Goal: Complete application form: Complete application form

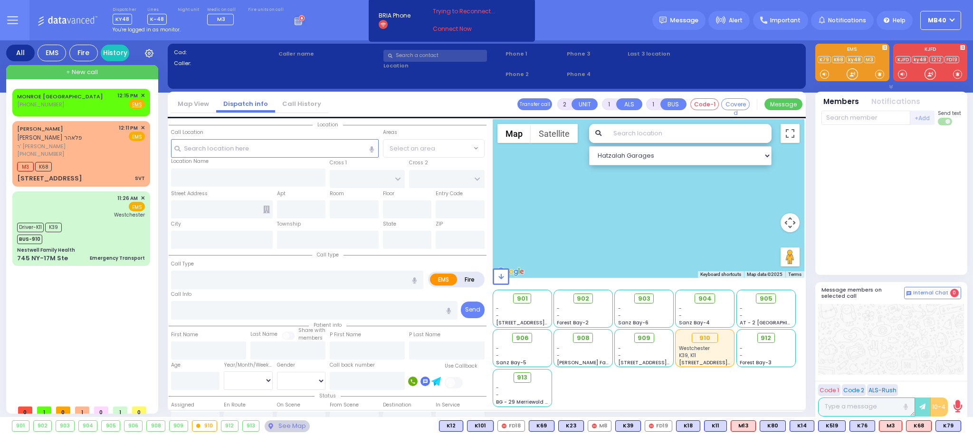
type input "6"
select select
type input "SVT"
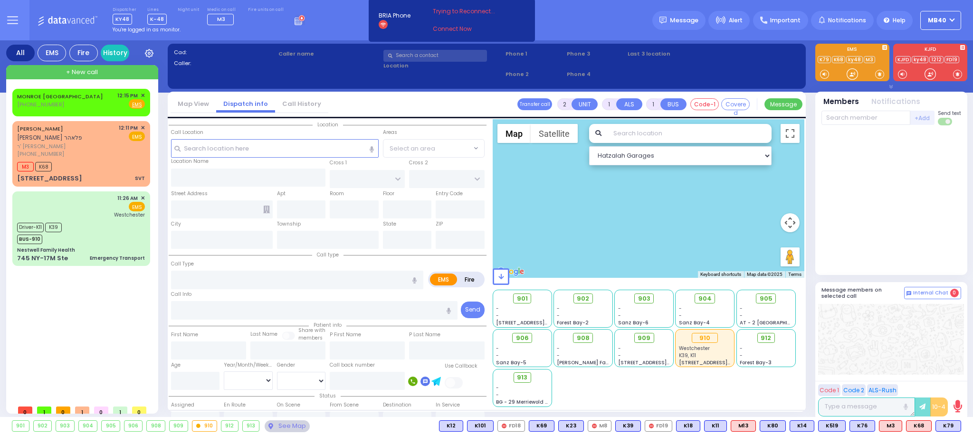
radio input "true"
type input "[PERSON_NAME]"
type input "Floher"
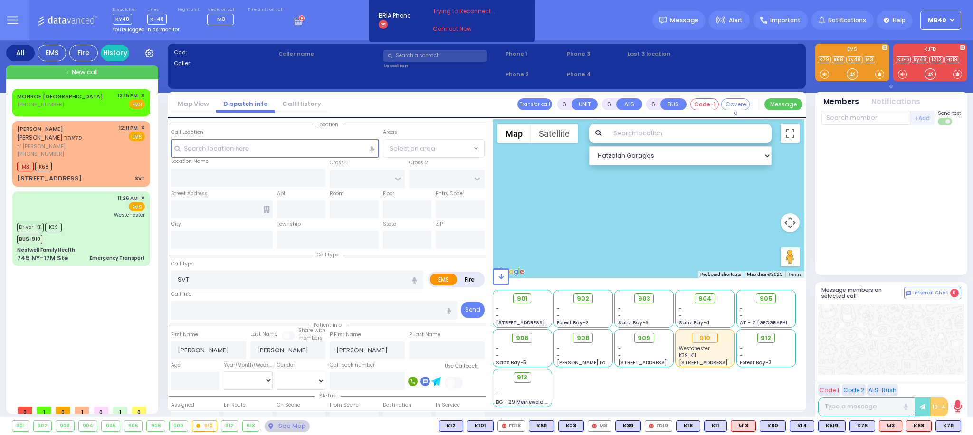
type input "2"
select select "Month"
select select "[DEMOGRAPHIC_DATA]"
type input "12:11"
type input "12:13"
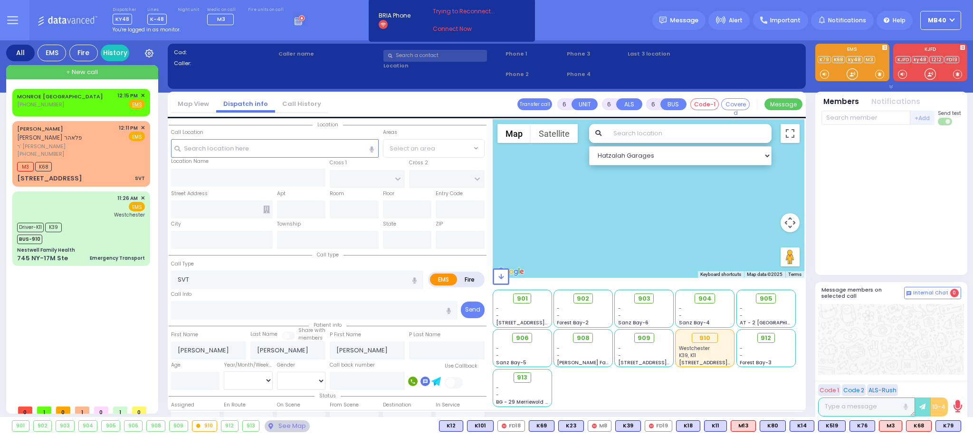
type input "12:17"
type input "[GEOGRAPHIC_DATA]"
type input "3 VOLOVA WAY"
type input "312"
type input "Monroe"
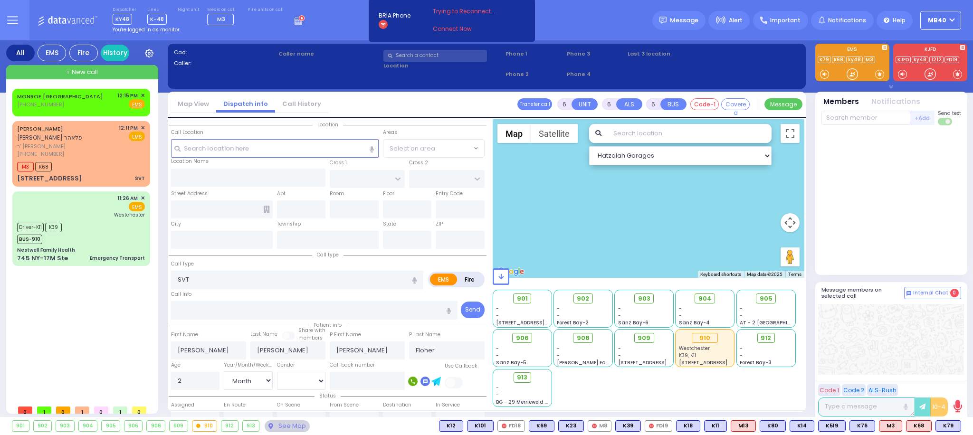
type input "[US_STATE]"
type input "10950"
select select "[GEOGRAPHIC_DATA]"
select select "Hatzalah Garages"
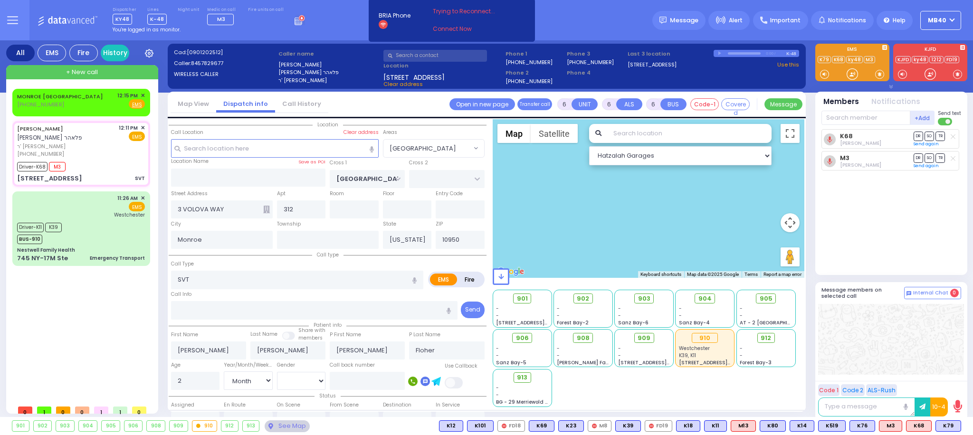
select select
radio input "true"
select select "Month"
select select "[DEMOGRAPHIC_DATA]"
select select "[GEOGRAPHIC_DATA]"
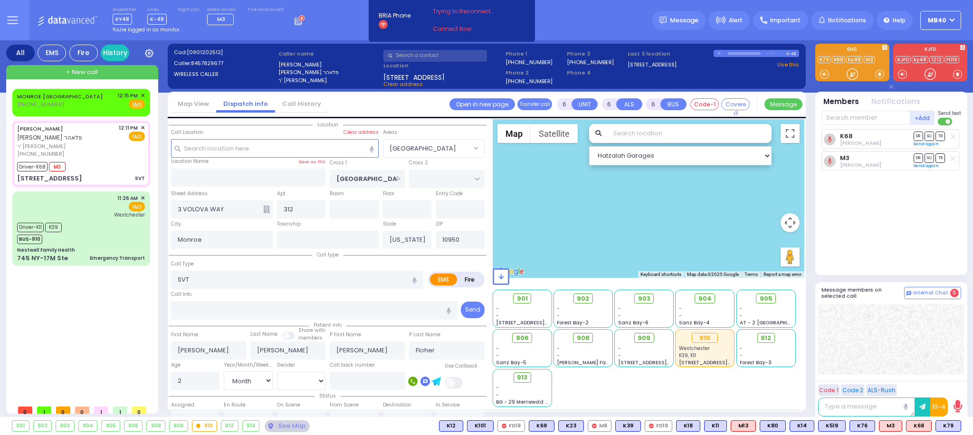
select select "Hatzalah Garages"
select select
radio input "true"
select select "Month"
select select "[DEMOGRAPHIC_DATA]"
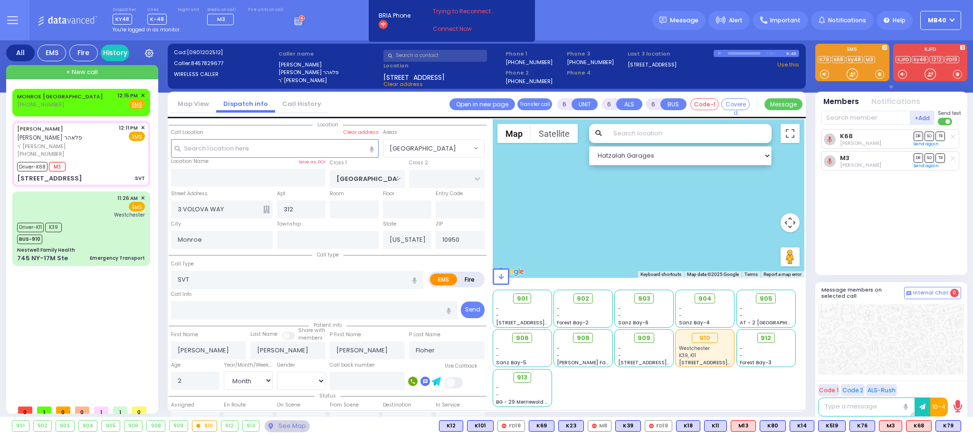
select select "[GEOGRAPHIC_DATA]"
select select "Hatzalah Garages"
select select
radio input "true"
select select "Month"
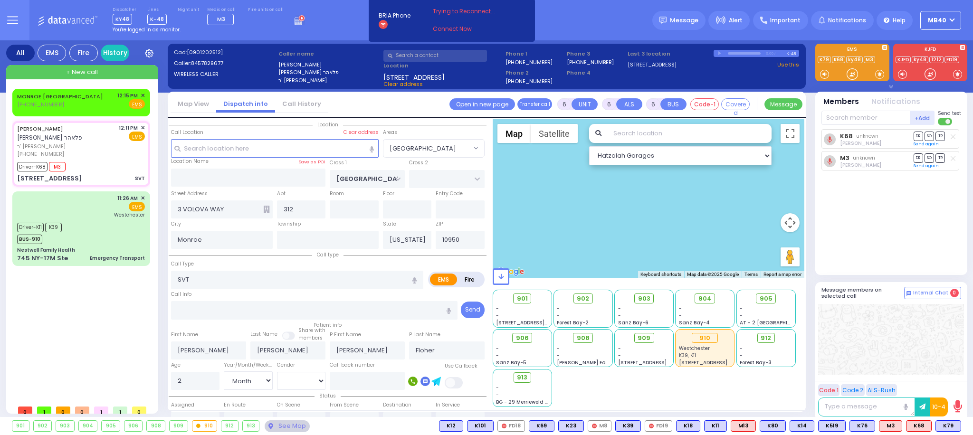
select select "[DEMOGRAPHIC_DATA]"
select select "[GEOGRAPHIC_DATA]"
select select "Hatzalah Garages"
